Goal: Information Seeking & Learning: Find specific fact

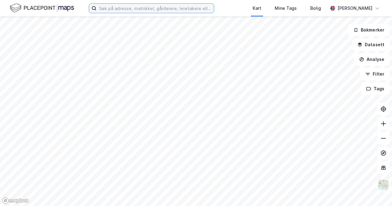
click at [148, 11] on input at bounding box center [155, 8] width 117 height 9
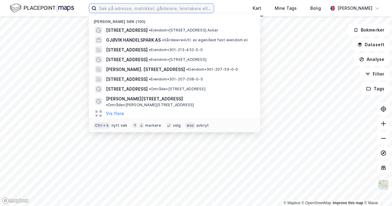
paste input "loodmyrvegen26"
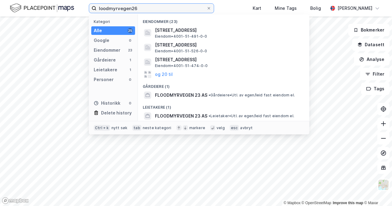
click at [100, 7] on input "loodmyrvegen26" at bounding box center [152, 8] width 110 height 9
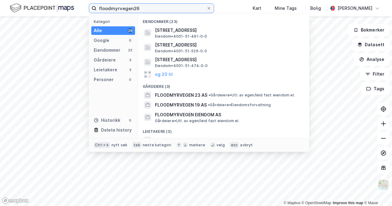
click at [168, 10] on input "floodmyrvegen26" at bounding box center [152, 8] width 110 height 9
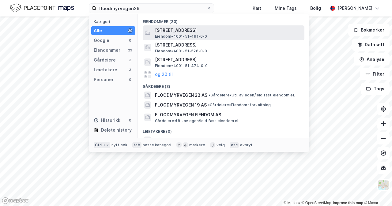
click at [234, 27] on span "[STREET_ADDRESS]" at bounding box center [228, 30] width 147 height 7
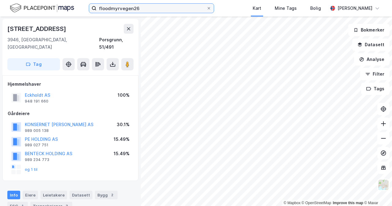
click at [131, 8] on input "floodmyrvegen26" at bounding box center [152, 8] width 110 height 9
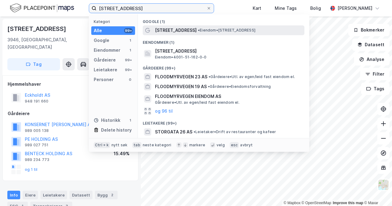
type input "[STREET_ADDRESS]"
click at [202, 33] on div "[STREET_ADDRESS] • Eiendom • [STREET_ADDRESS]" at bounding box center [229, 30] width 148 height 7
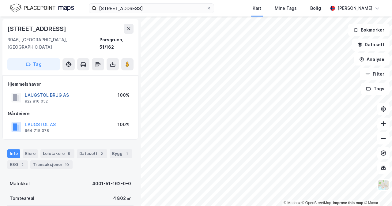
click at [0, 0] on button "LAUGSTOL BRUG AS" at bounding box center [0, 0] width 0 height 0
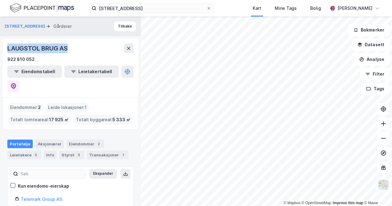
drag, startPoint x: 70, startPoint y: 45, endPoint x: 9, endPoint y: 52, distance: 61.8
click at [9, 52] on div "LAUGSTOL BRUG AS" at bounding box center [70, 49] width 126 height 10
copy div "LAUGSTOL BRUG AS"
